Goal: Task Accomplishment & Management: Manage account settings

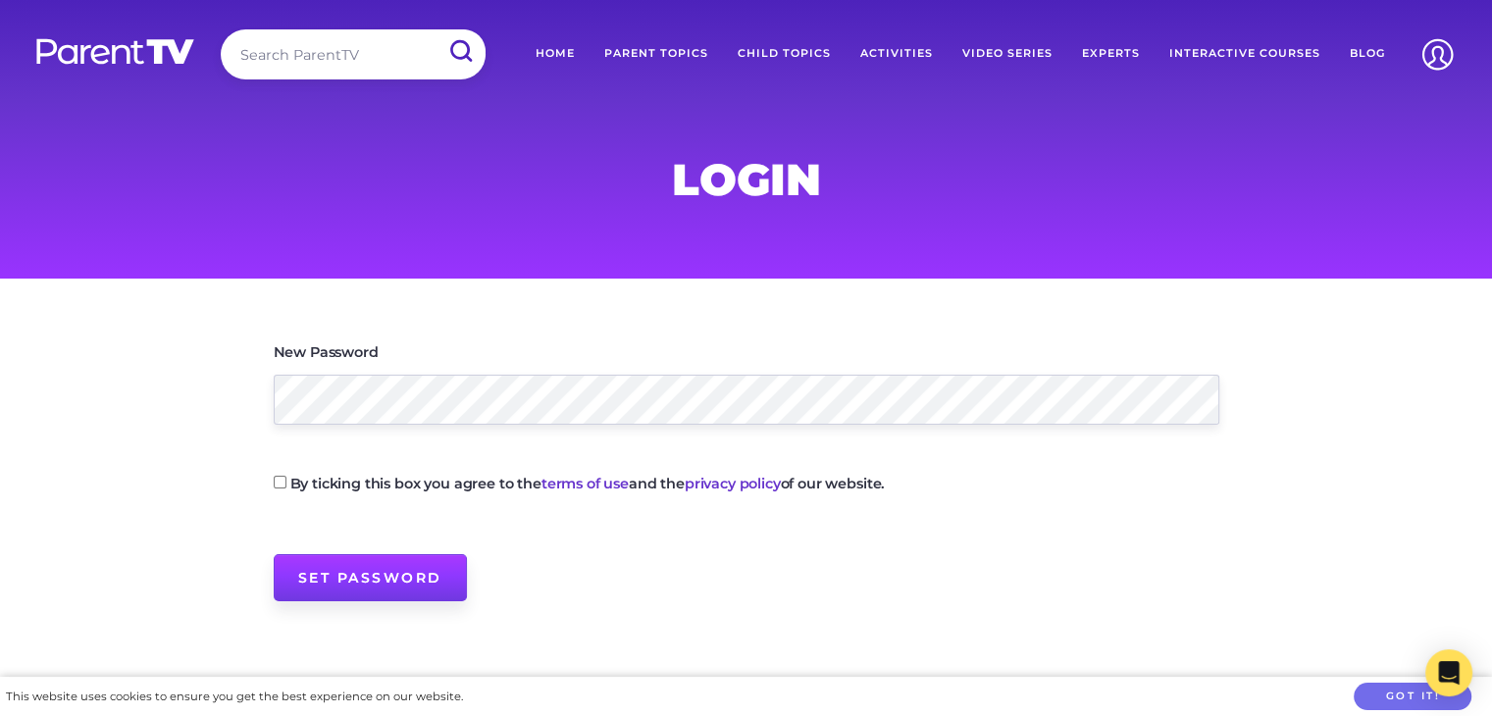
click at [344, 578] on input "Set Password" at bounding box center [370, 577] width 193 height 47
click at [283, 475] on p "By ticking this box you agree to the terms of use and the privacy policy of our…" at bounding box center [747, 489] width 946 height 34
click at [279, 479] on input "By ticking this box you agree to the terms of use and the privacy policy of our…" at bounding box center [280, 482] width 13 height 13
checkbox input "true"
click at [298, 585] on input "Set Password" at bounding box center [370, 577] width 193 height 47
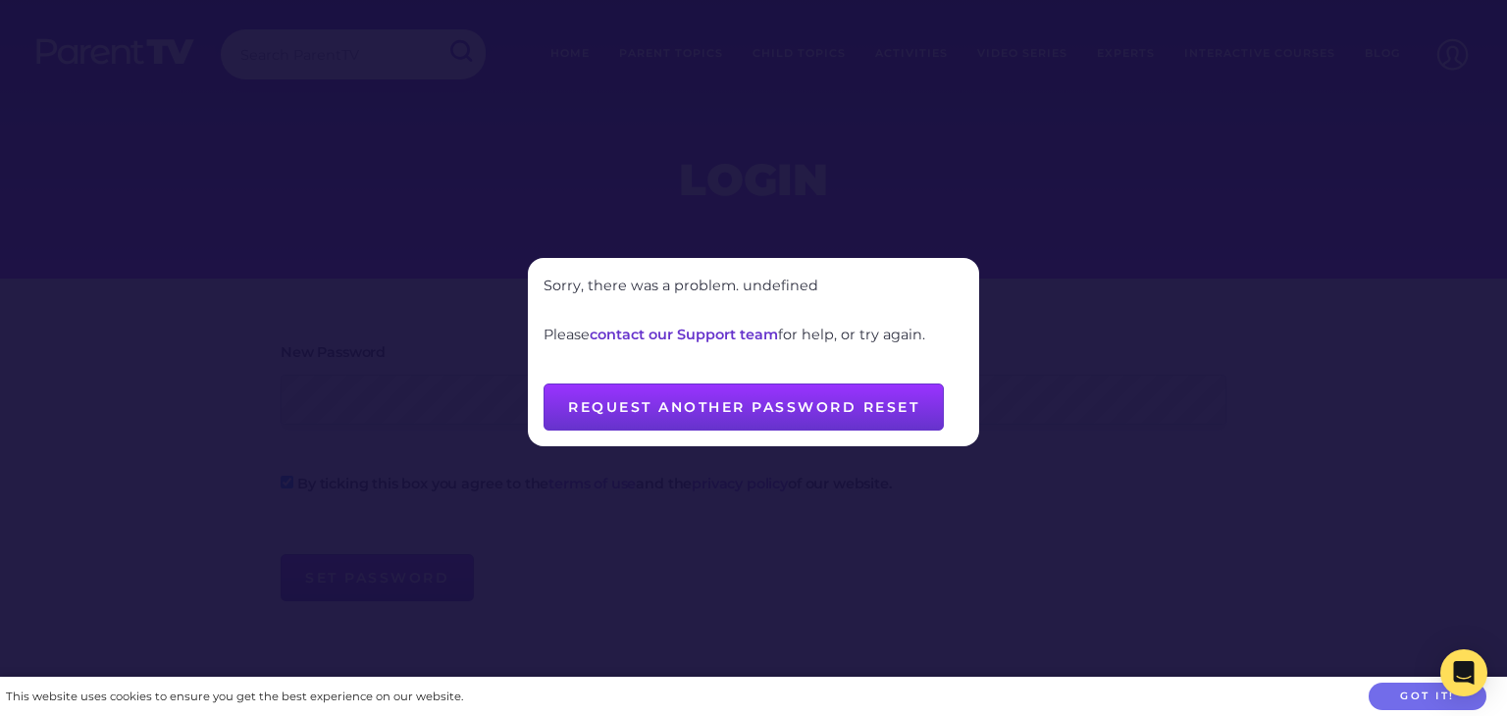
click at [718, 408] on button "Request another password reset" at bounding box center [744, 407] width 400 height 47
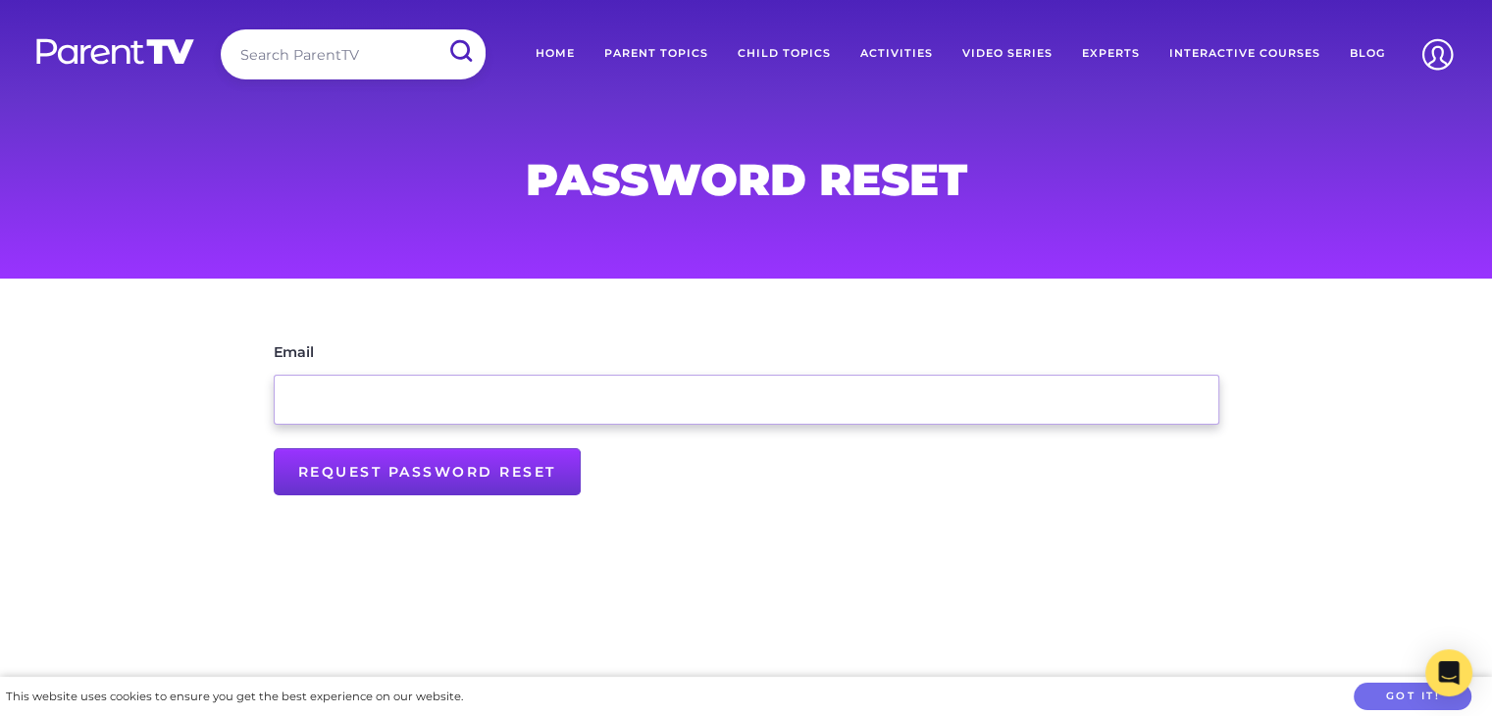
click at [592, 389] on input "Email" at bounding box center [747, 400] width 946 height 50
click at [595, 400] on input "d" at bounding box center [747, 400] width 946 height 50
type input "director@cressyroad.nsw.edu.au"
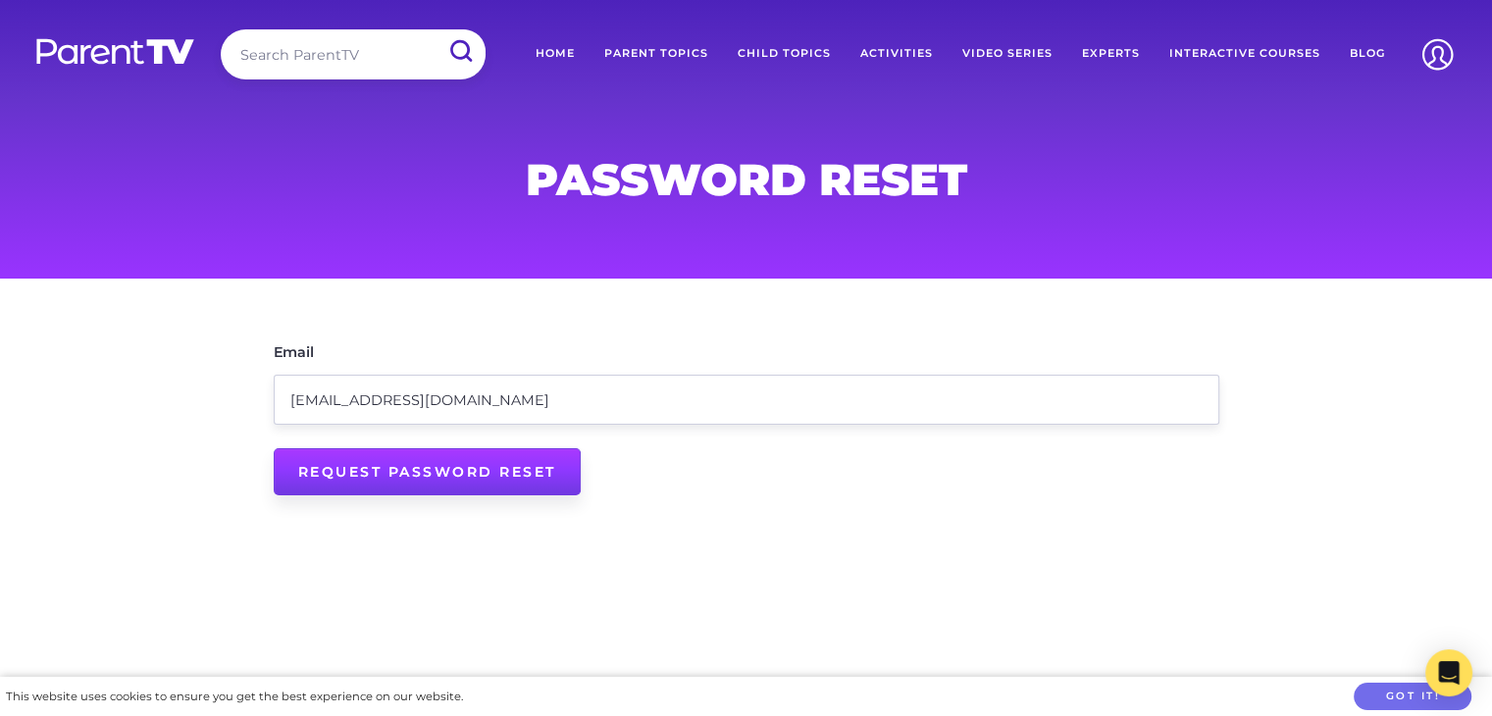
click at [451, 475] on input "Request Password Reset" at bounding box center [427, 471] width 307 height 47
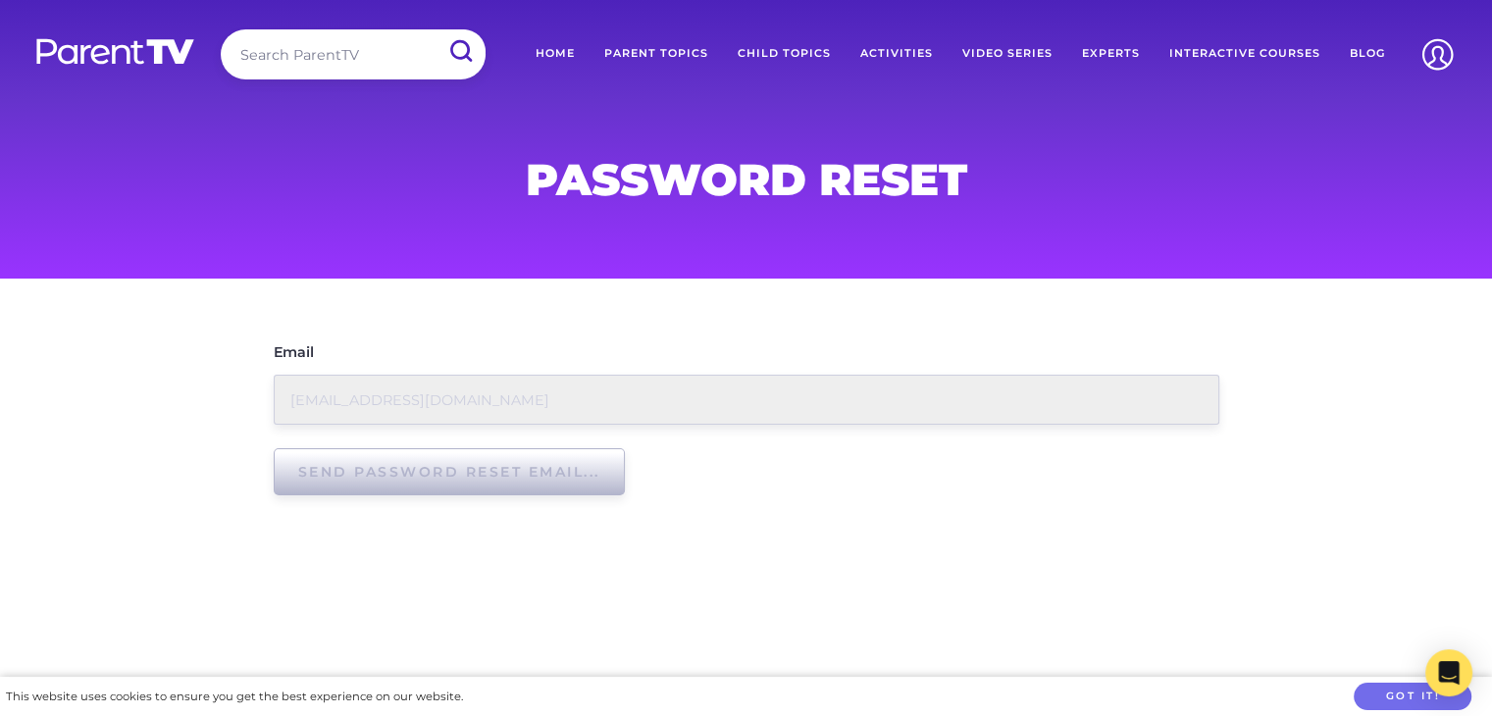
type input "Request Password Reset"
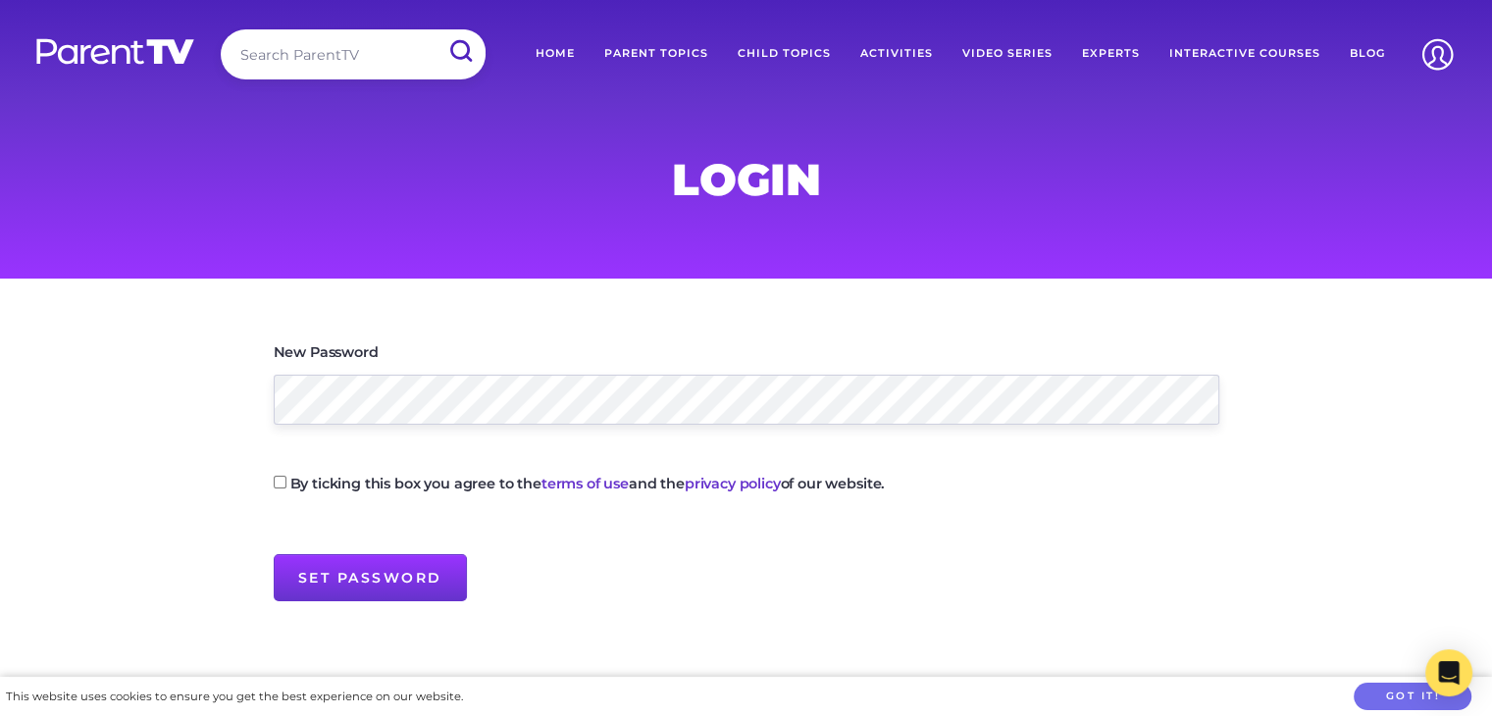
click at [286, 484] on p "By ticking this box you agree to the terms of use and the privacy policy of our…" at bounding box center [747, 489] width 946 height 34
click at [275, 484] on input "By ticking this box you agree to the terms of use and the privacy policy of our…" at bounding box center [280, 482] width 13 height 13
checkbox input "true"
click at [334, 590] on input "Set Password" at bounding box center [370, 577] width 193 height 47
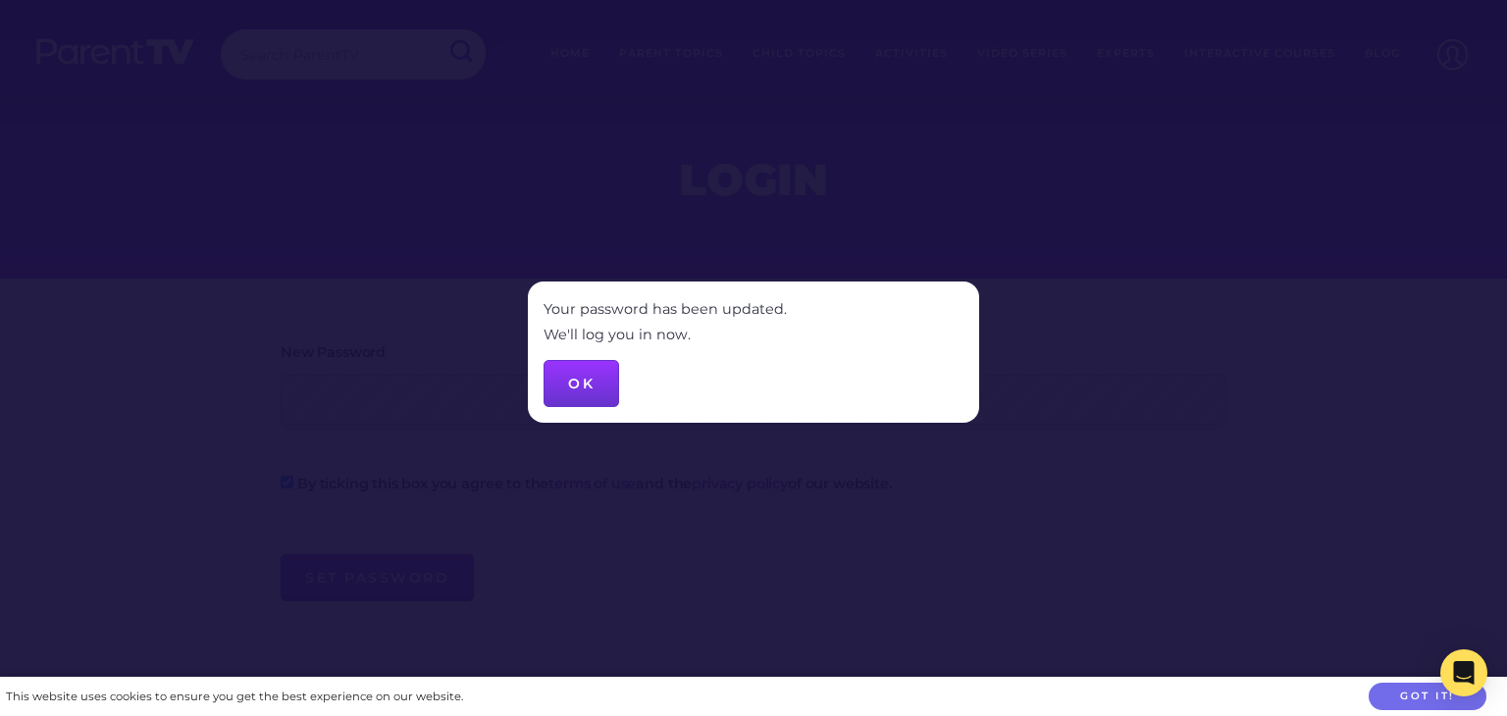
click at [587, 382] on button "OK" at bounding box center [582, 383] width 76 height 47
click at [577, 391] on button "OK" at bounding box center [582, 383] width 76 height 47
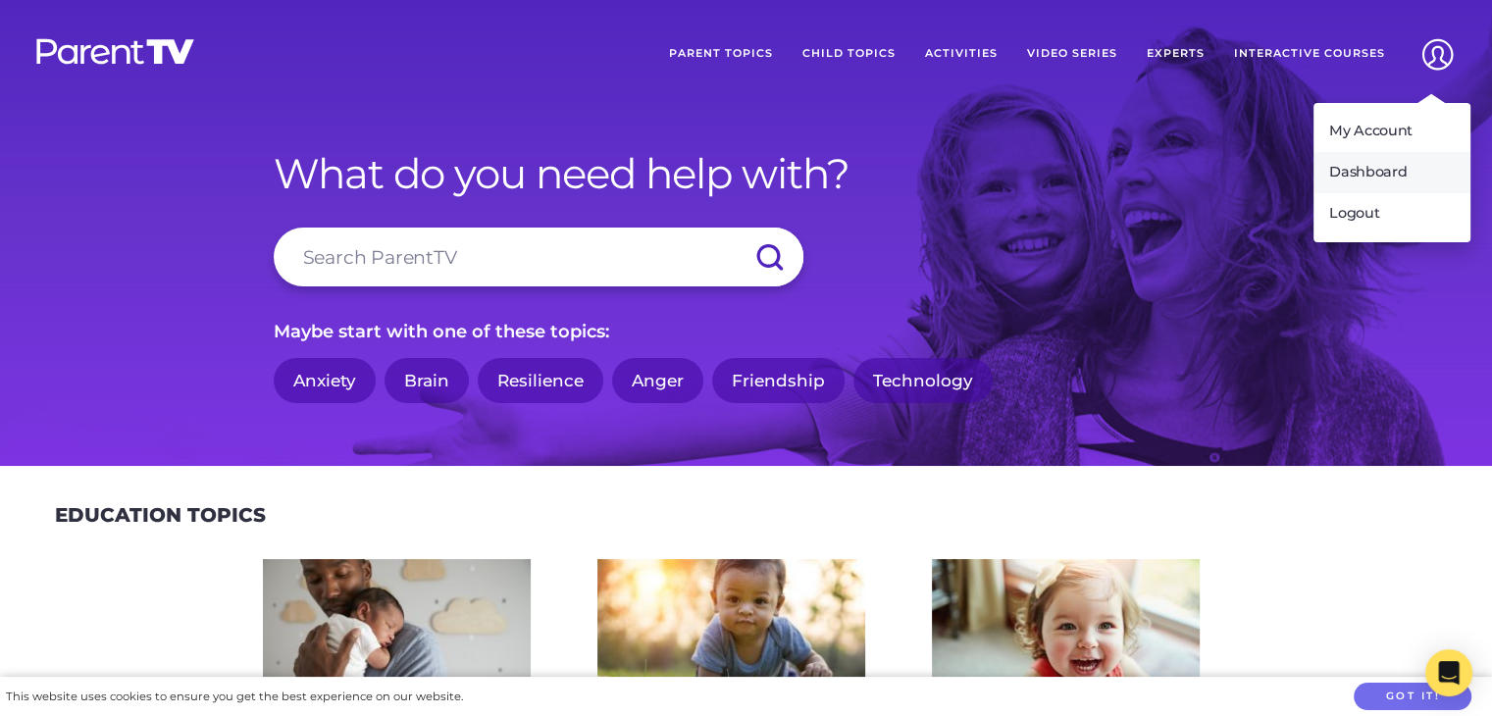
click at [1372, 176] on link "Dashboard" at bounding box center [1392, 172] width 157 height 41
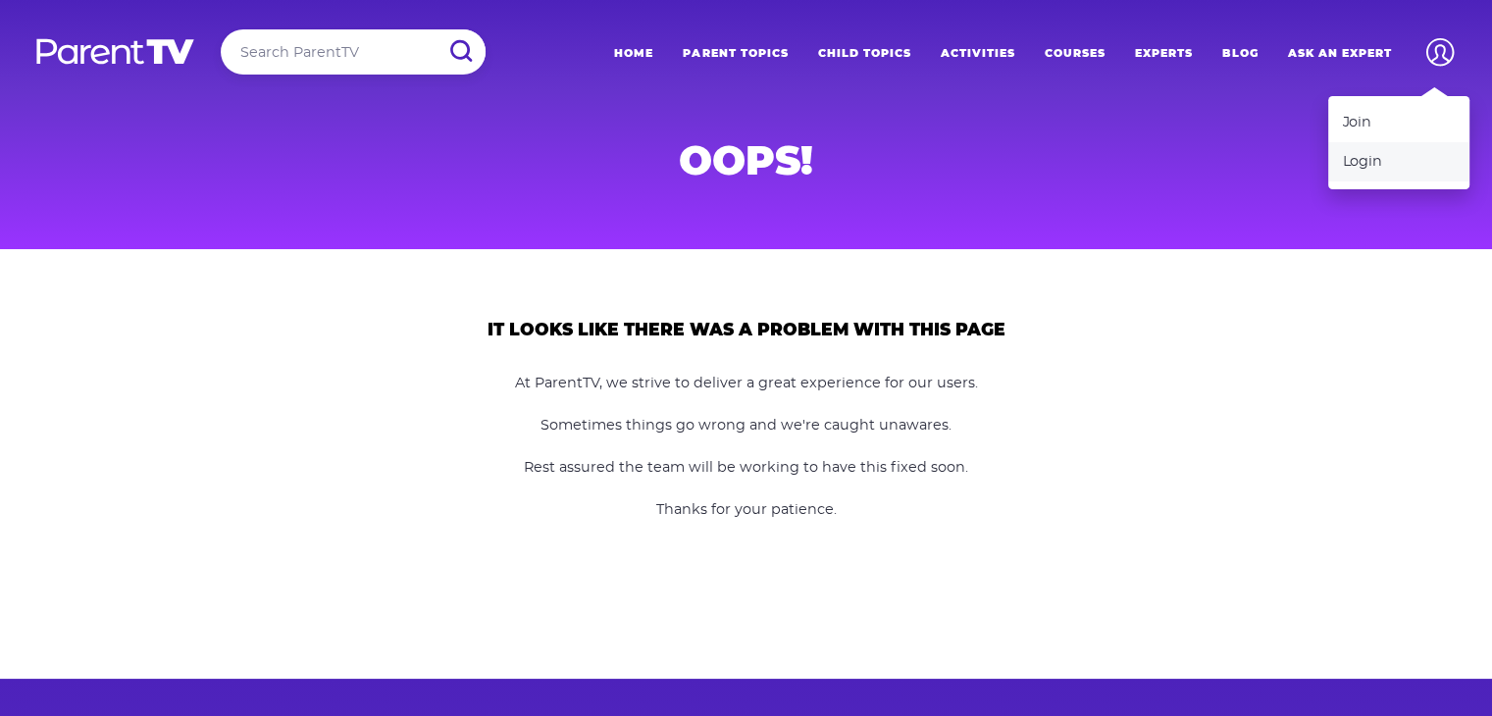
click at [1375, 158] on link "Login" at bounding box center [1398, 161] width 141 height 39
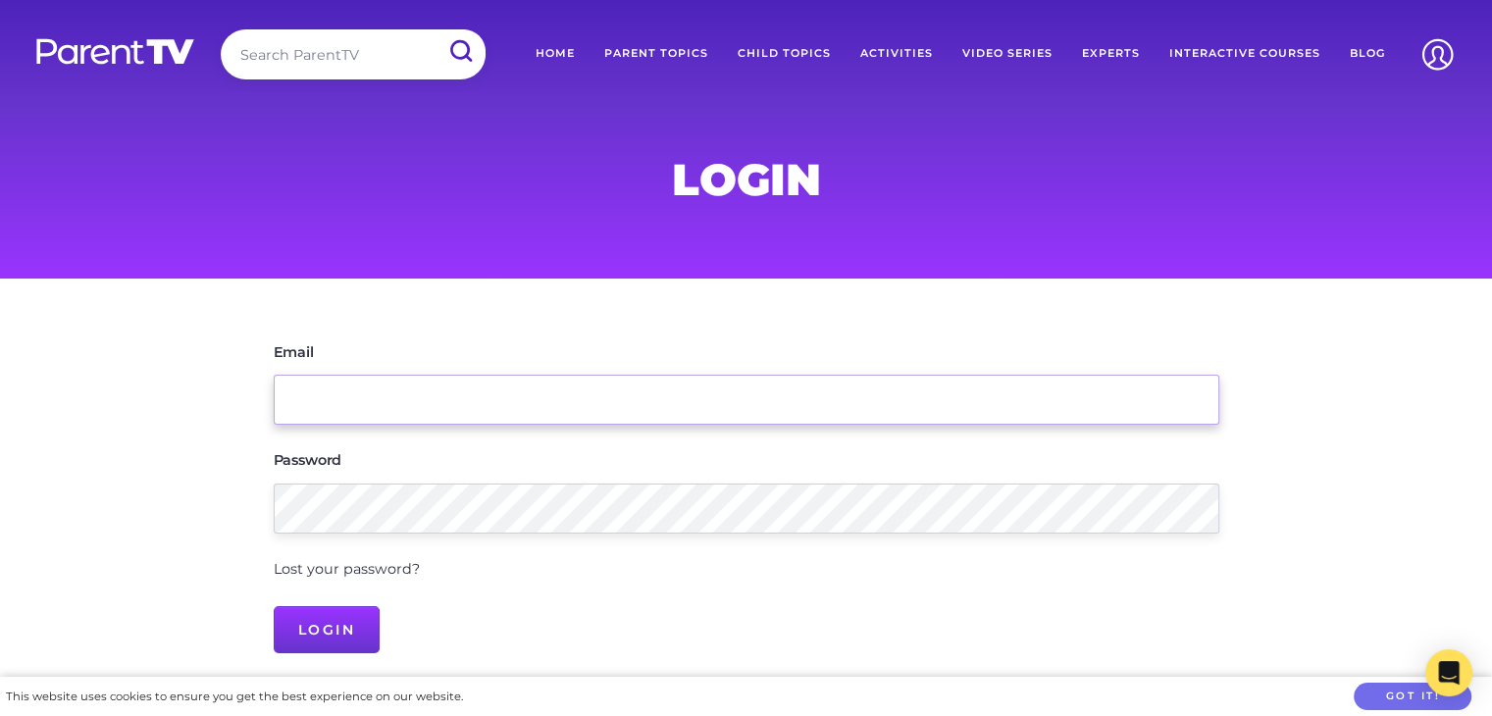
click at [715, 394] on input "Email" at bounding box center [747, 400] width 946 height 50
type input "director@cressyroad.nsw.edu.au"
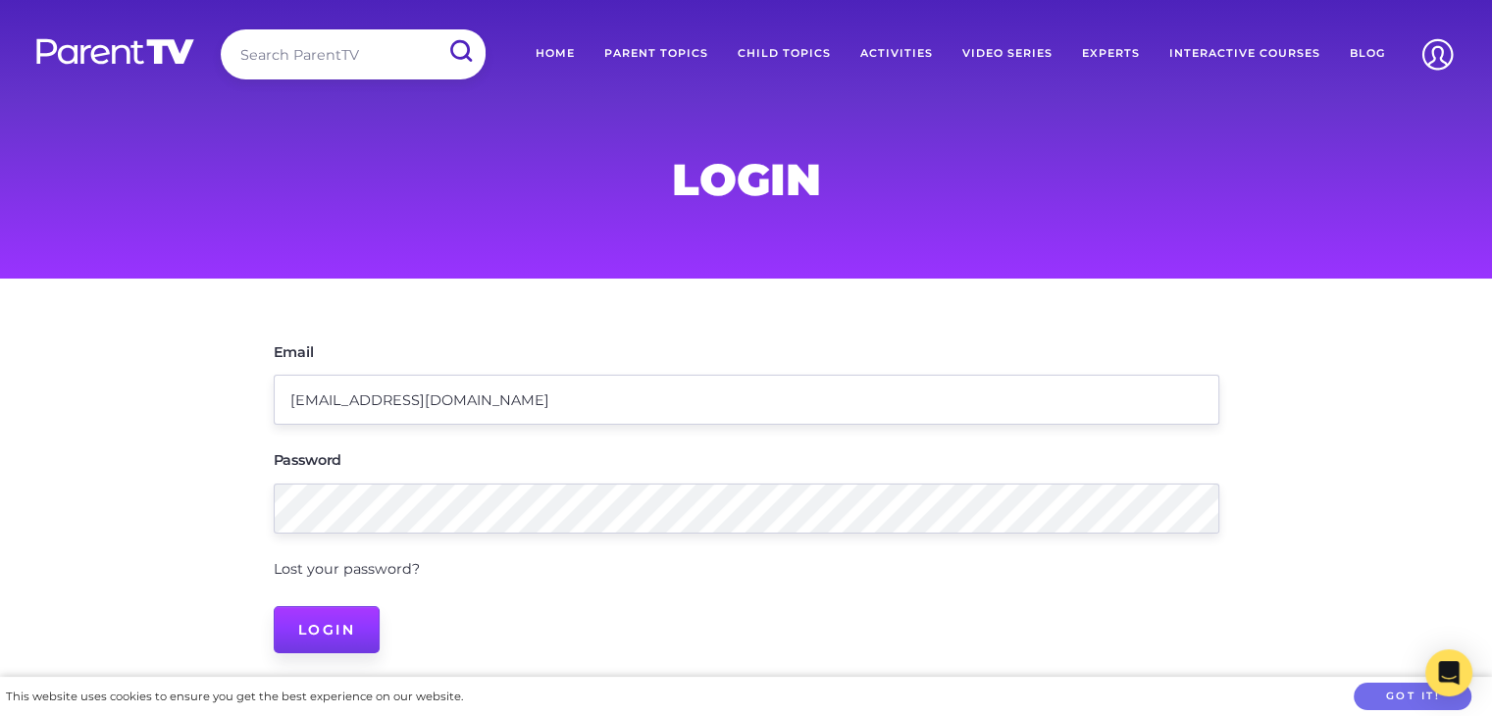
click at [333, 623] on input "Login" at bounding box center [327, 629] width 107 height 47
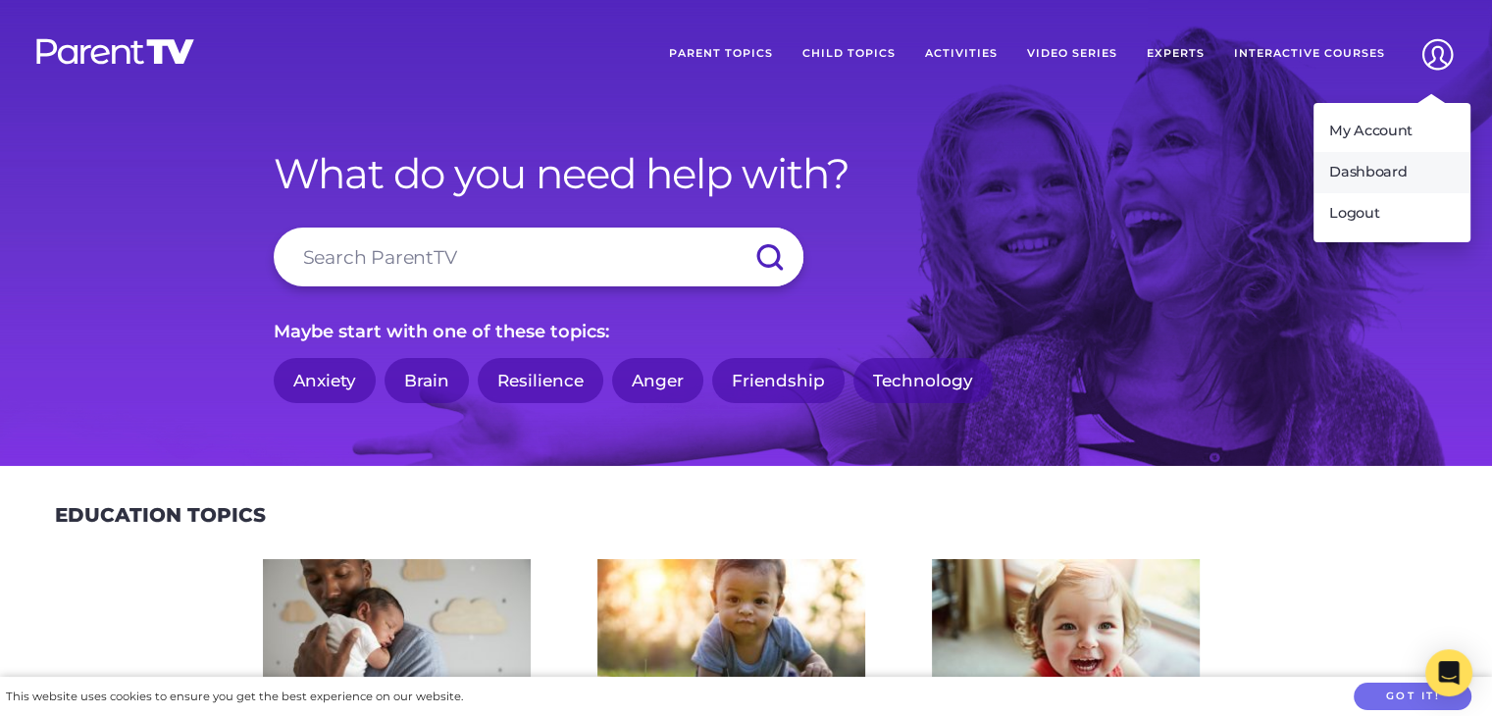
click at [1363, 180] on link "Dashboard" at bounding box center [1392, 172] width 157 height 41
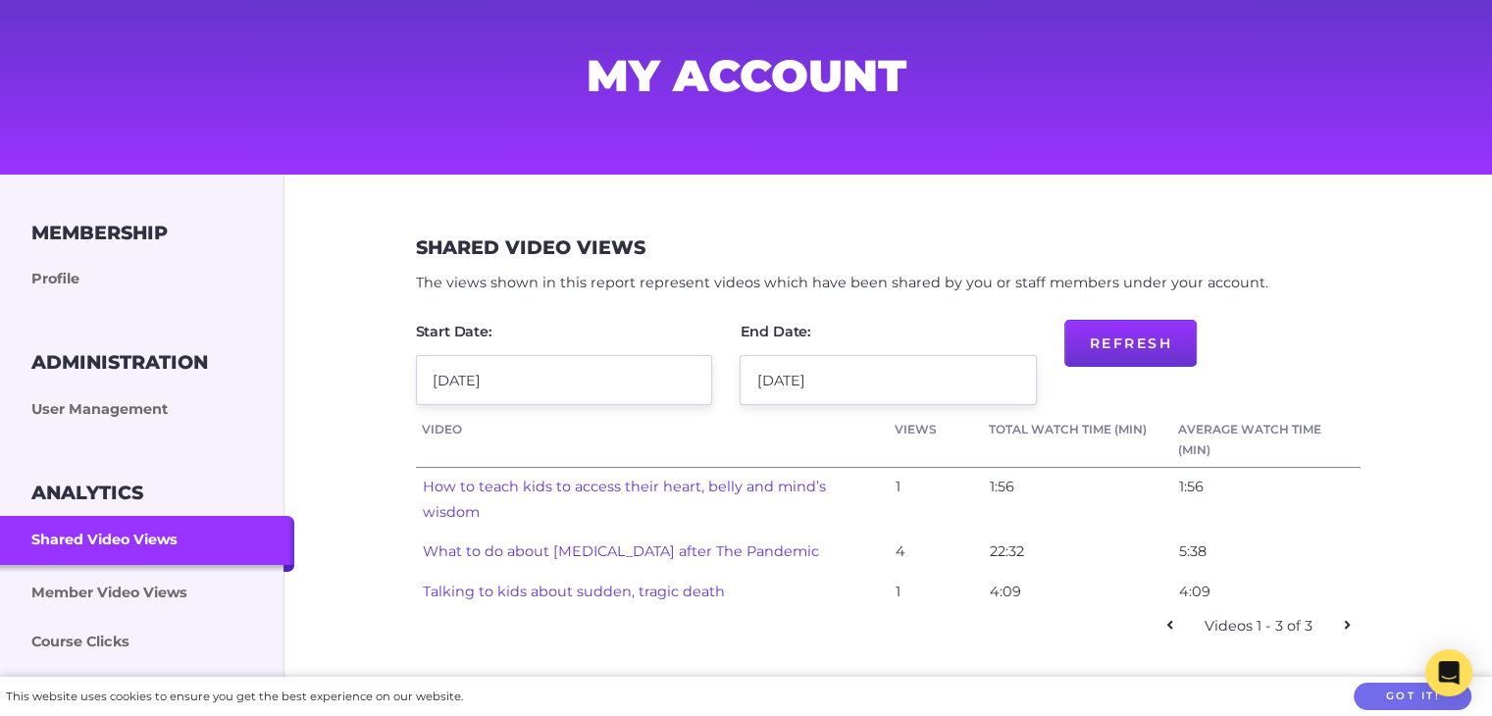
scroll to position [196, 0]
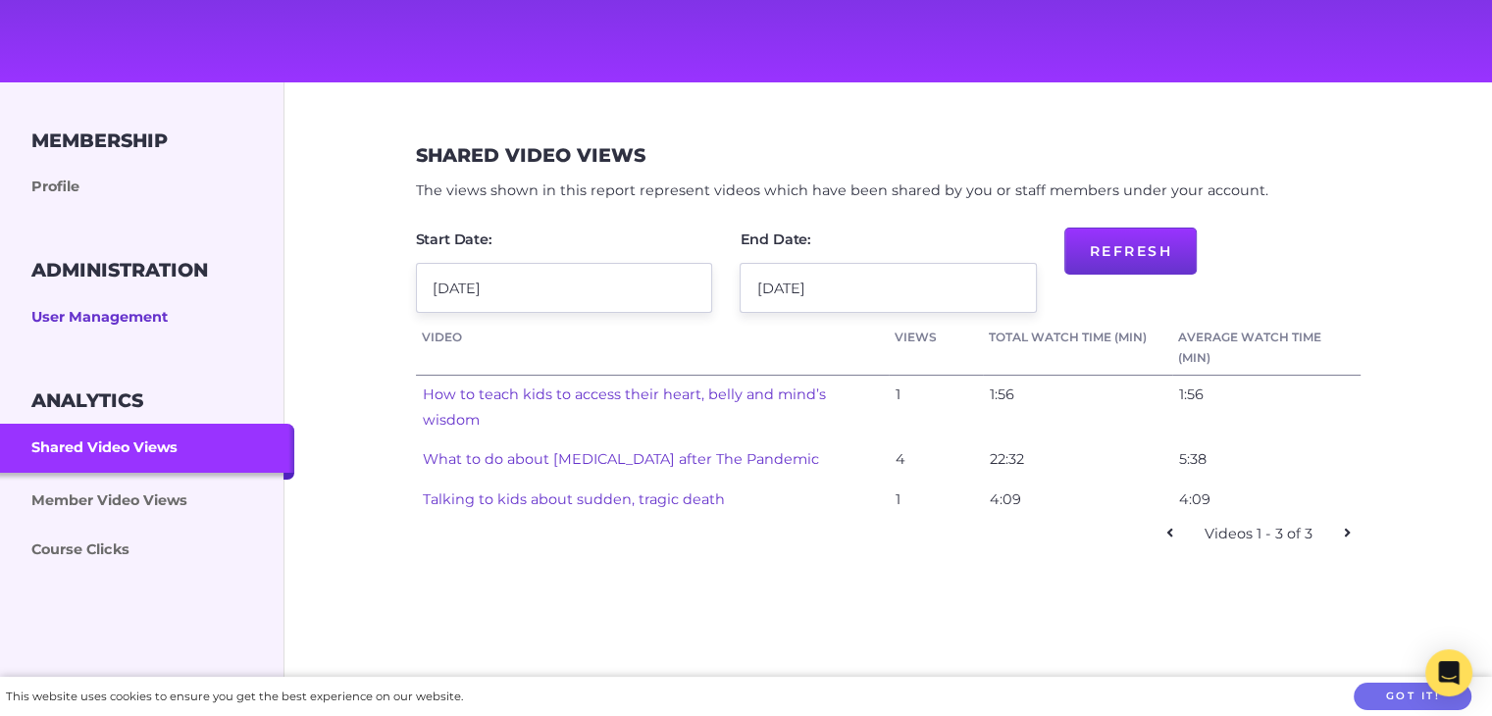
click at [86, 315] on link "User Management" at bounding box center [147, 317] width 294 height 49
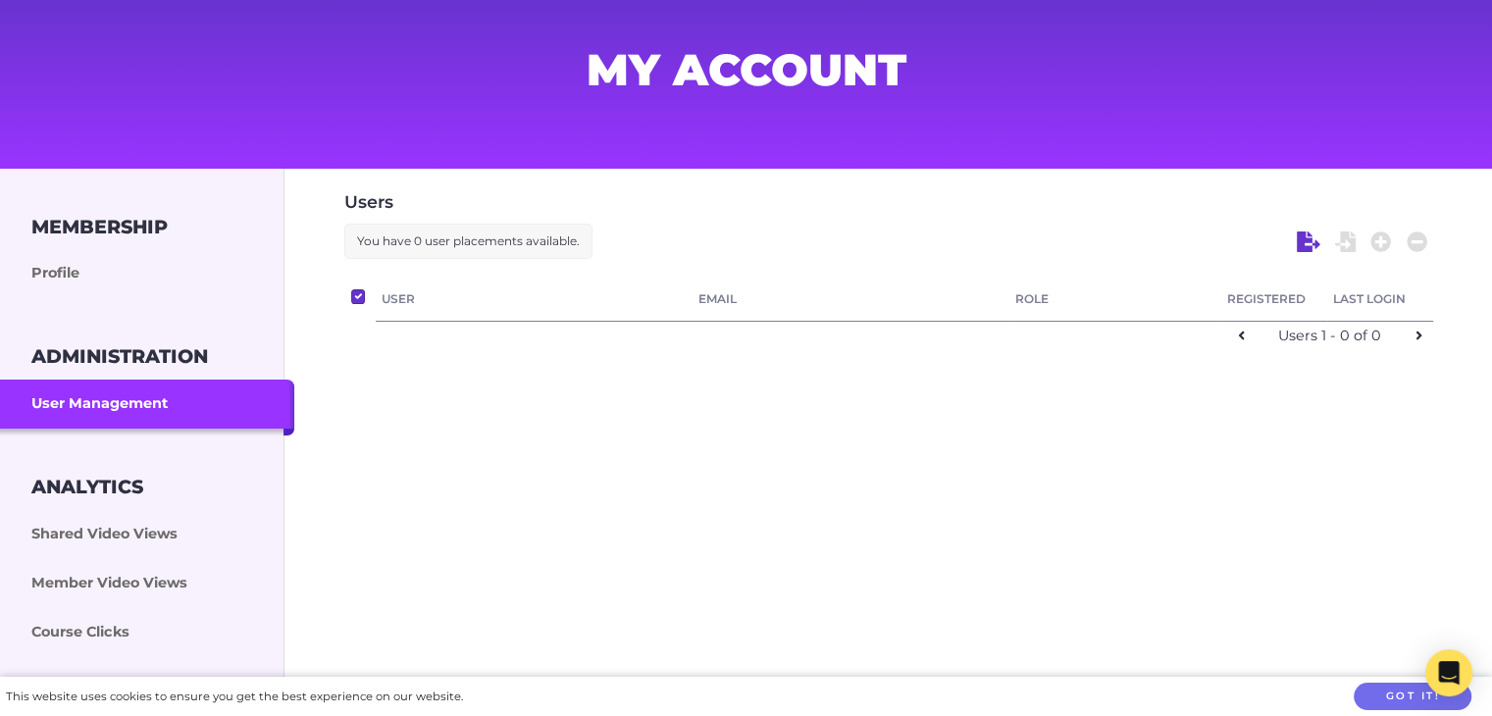
scroll to position [192, 0]
